Goal: Find specific page/section: Find specific page/section

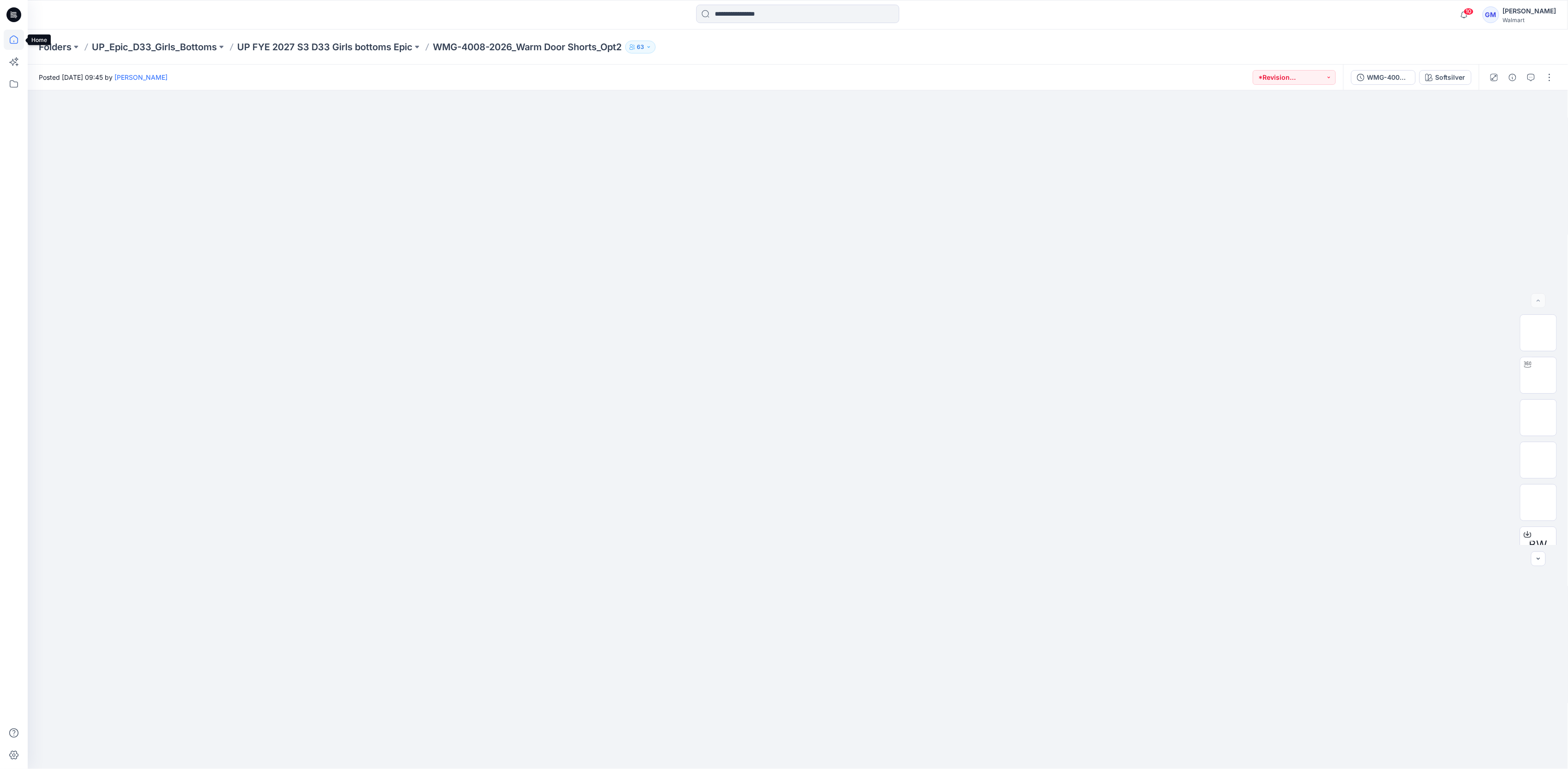
click at [18, 38] on icon at bounding box center [13, 40] width 20 height 20
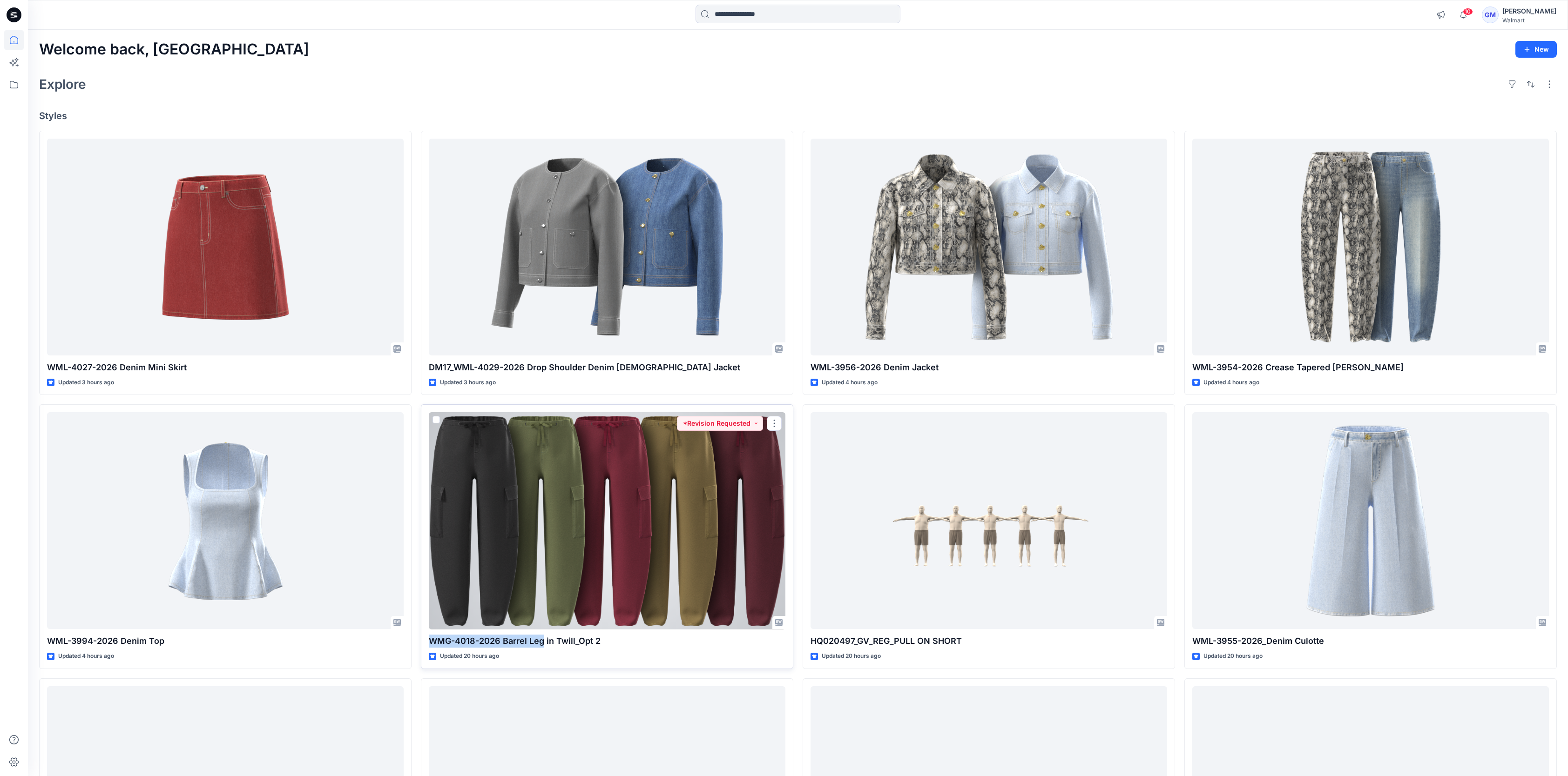
drag, startPoint x: 429, startPoint y: 642, endPoint x: 541, endPoint y: 643, distance: 112.0
click at [541, 643] on p "WMG-4018-2026 Barrel Leg in Twill_Opt 2" at bounding box center [607, 641] width 357 height 13
copy p "WMG-4018-2026 Barrel Leg"
